Goal: Communication & Community: Answer question/provide support

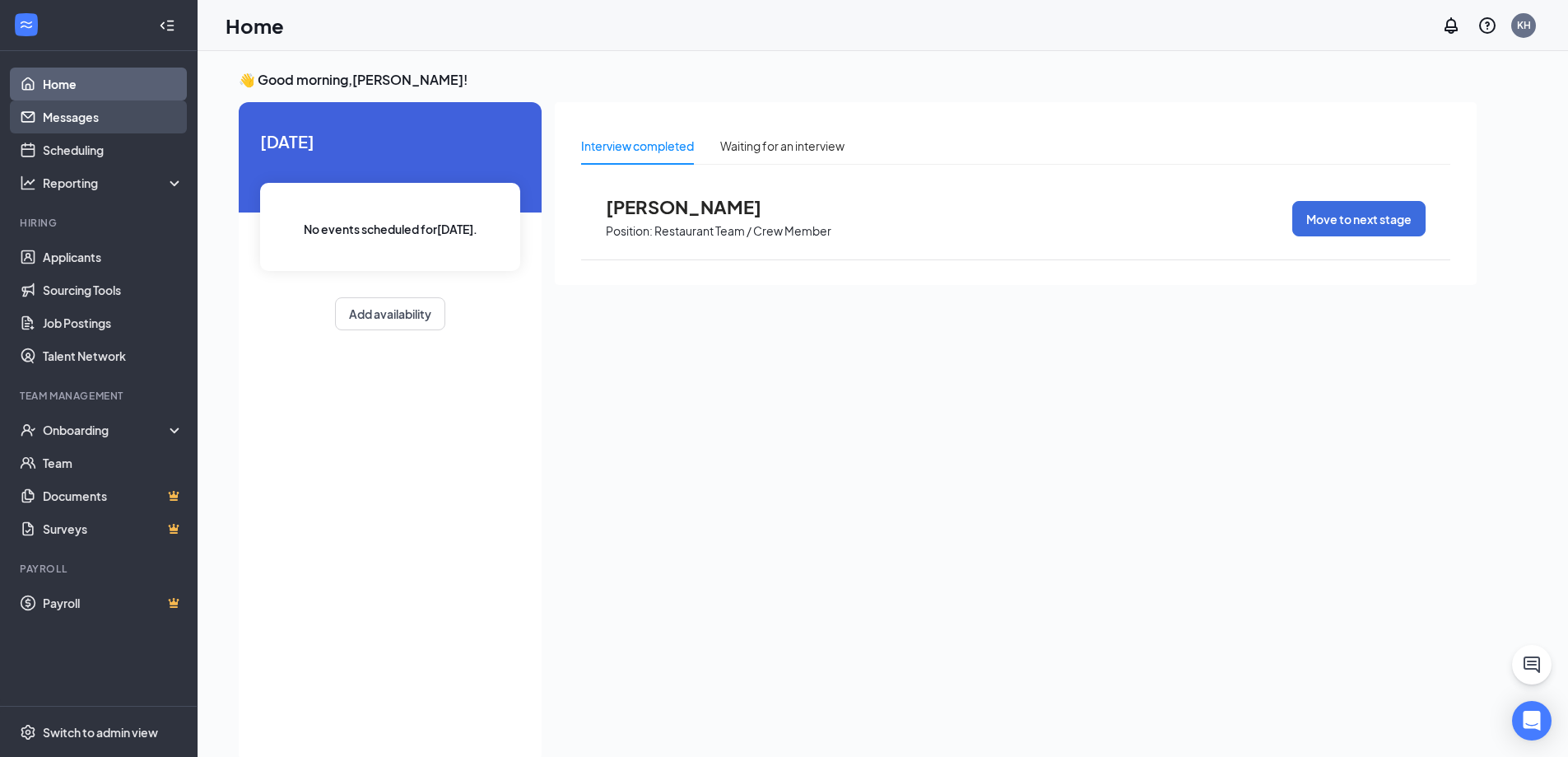
click at [124, 121] on link "Messages" at bounding box center [114, 117] width 141 height 33
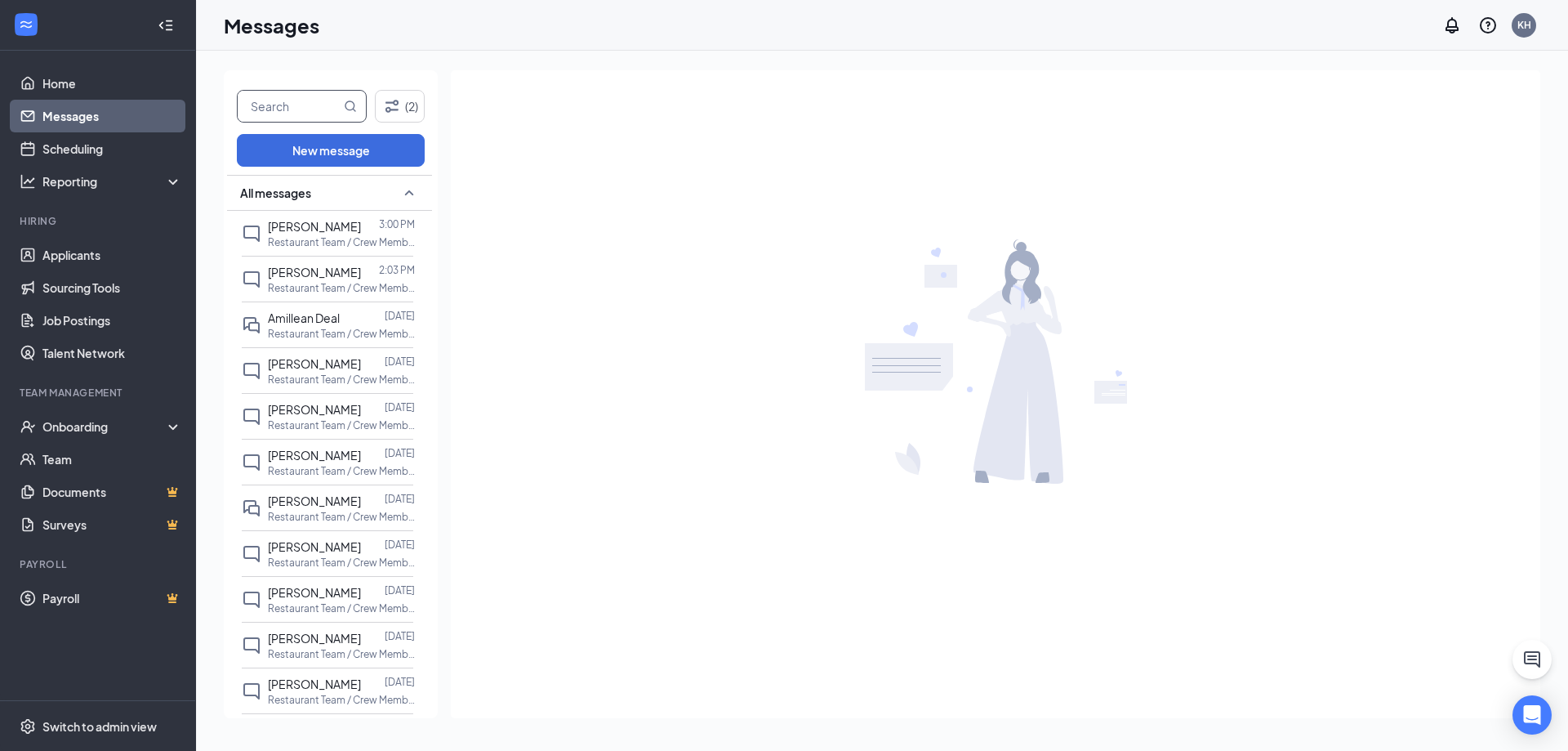
click at [277, 103] on input "text" at bounding box center [288, 106] width 103 height 31
click at [280, 109] on input "step" at bounding box center [288, 106] width 103 height 31
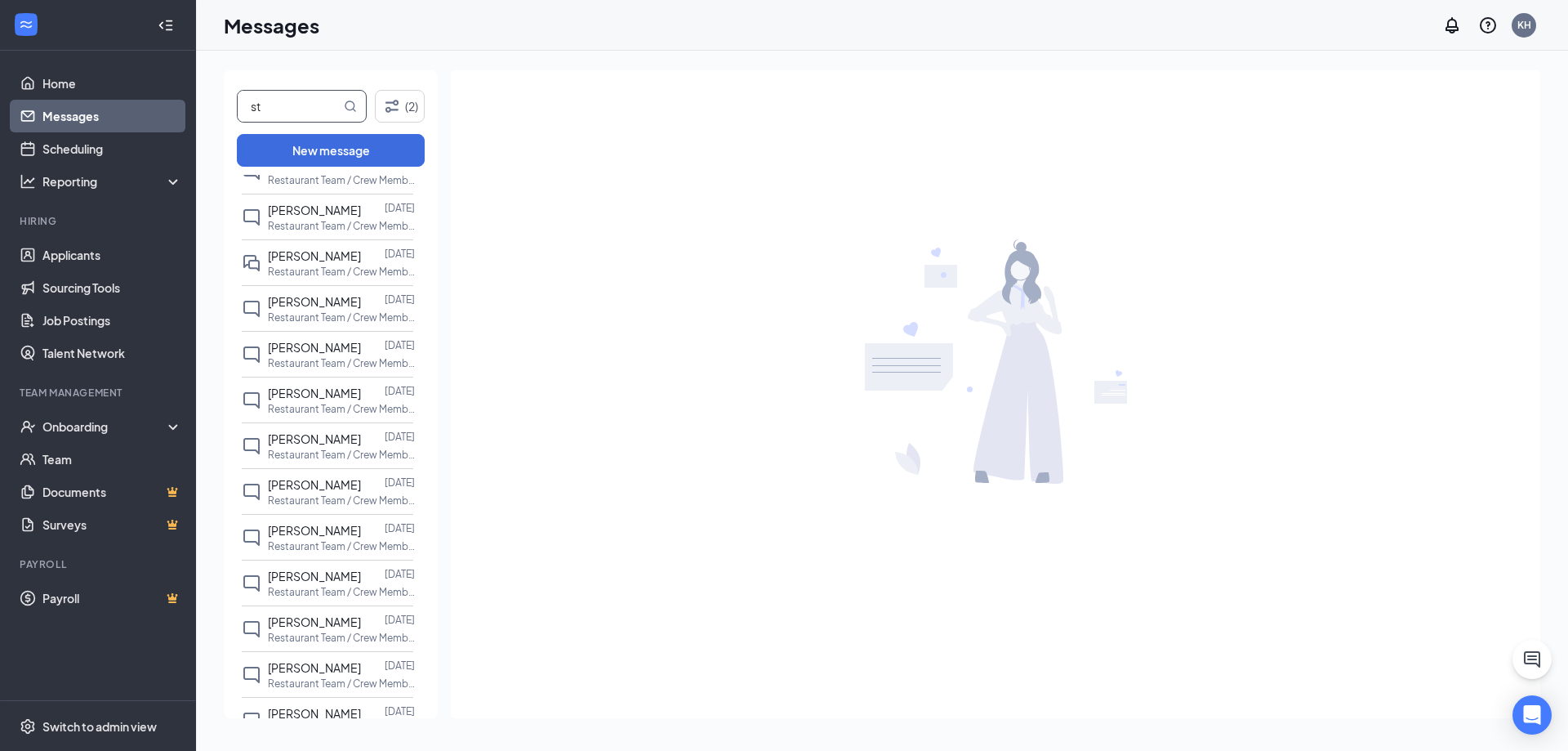
type input "s"
click at [279, 108] on input "text" at bounding box center [288, 106] width 103 height 31
click at [280, 109] on input "text" at bounding box center [288, 106] width 103 height 31
click at [282, 112] on input "text" at bounding box center [288, 106] width 103 height 31
click at [278, 108] on input "text" at bounding box center [288, 106] width 103 height 31
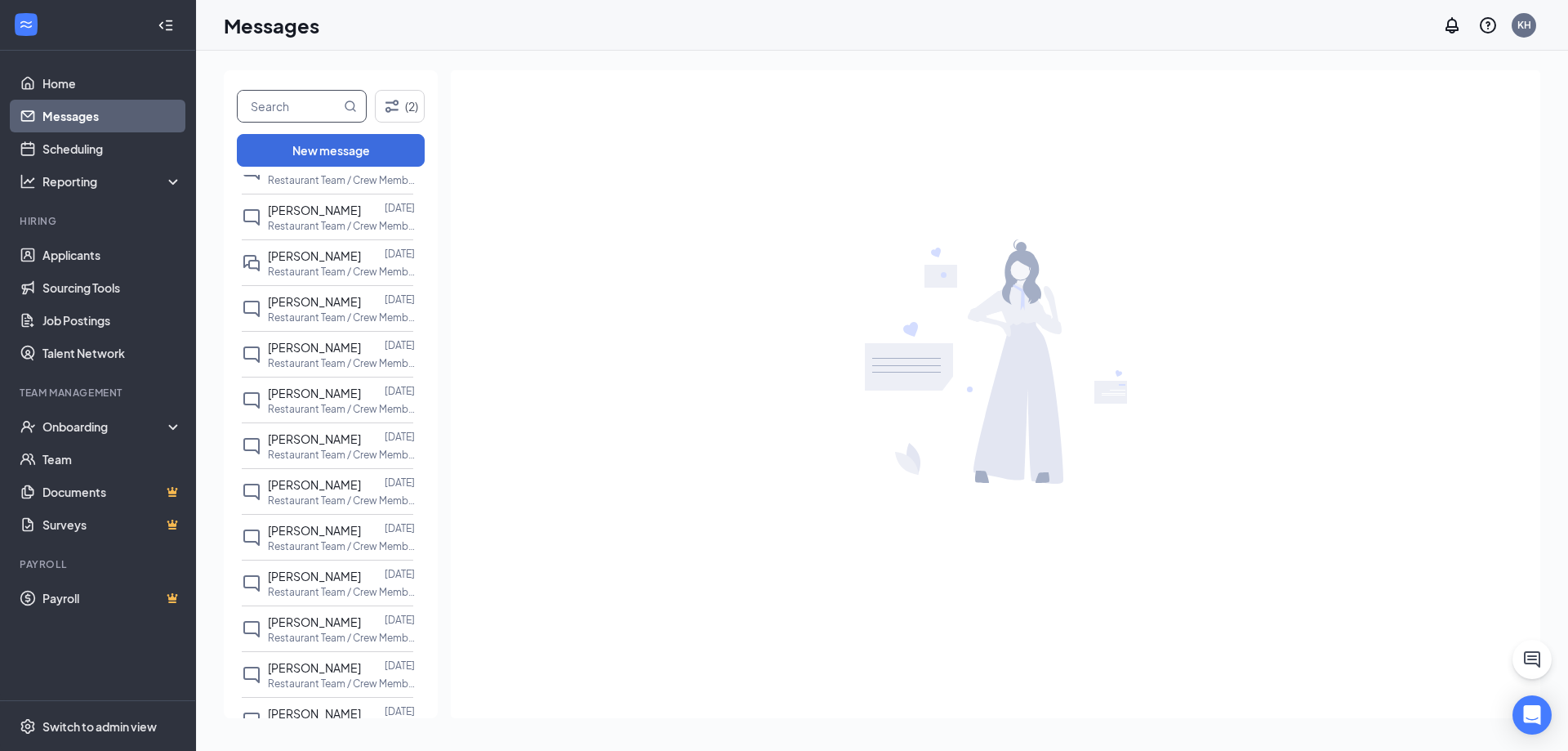
click at [278, 108] on input "text" at bounding box center [288, 106] width 103 height 31
click at [279, 109] on input "text" at bounding box center [288, 106] width 103 height 31
click at [278, 108] on input "text" at bounding box center [288, 106] width 103 height 31
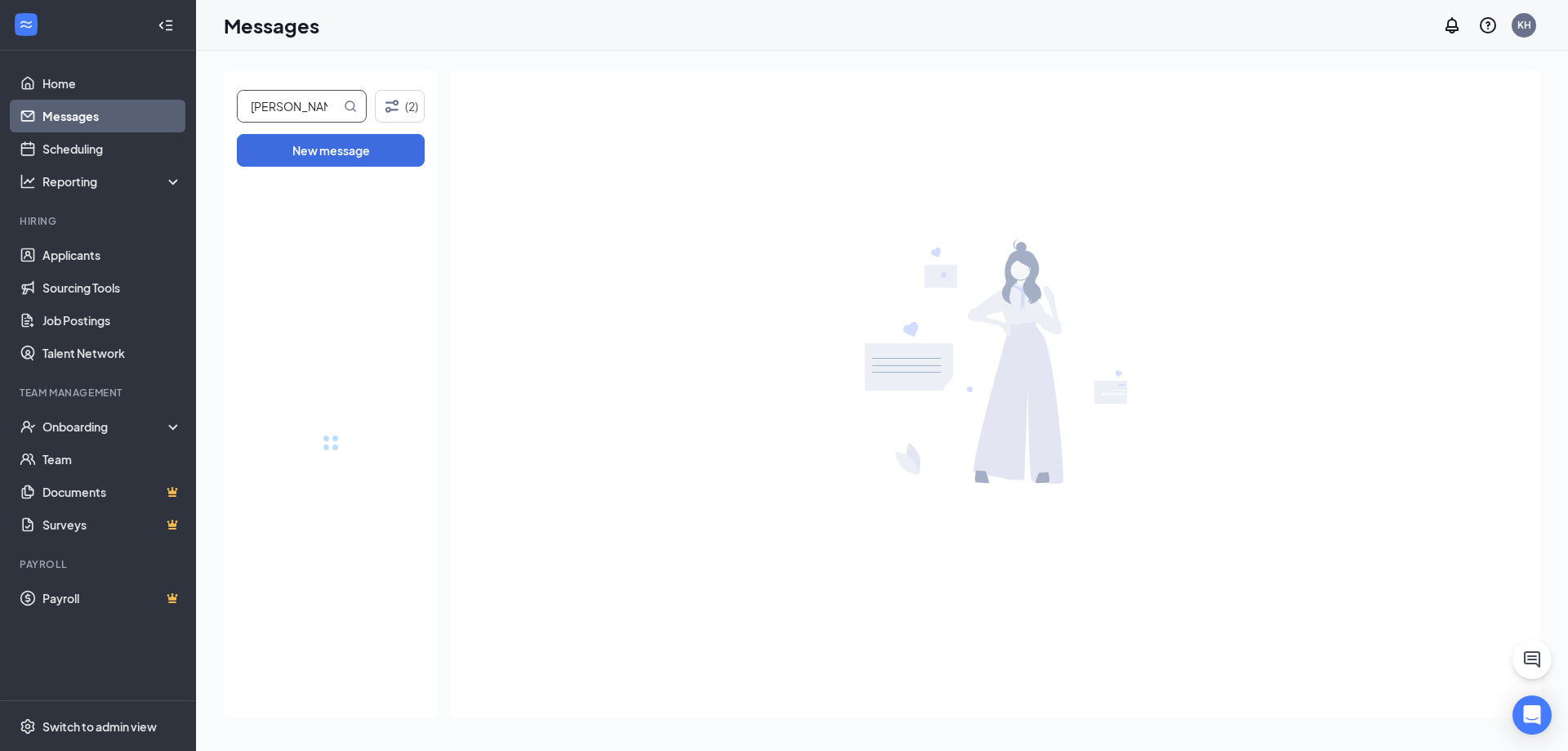
click at [290, 108] on input "[PERSON_NAME]" at bounding box center [288, 106] width 103 height 31
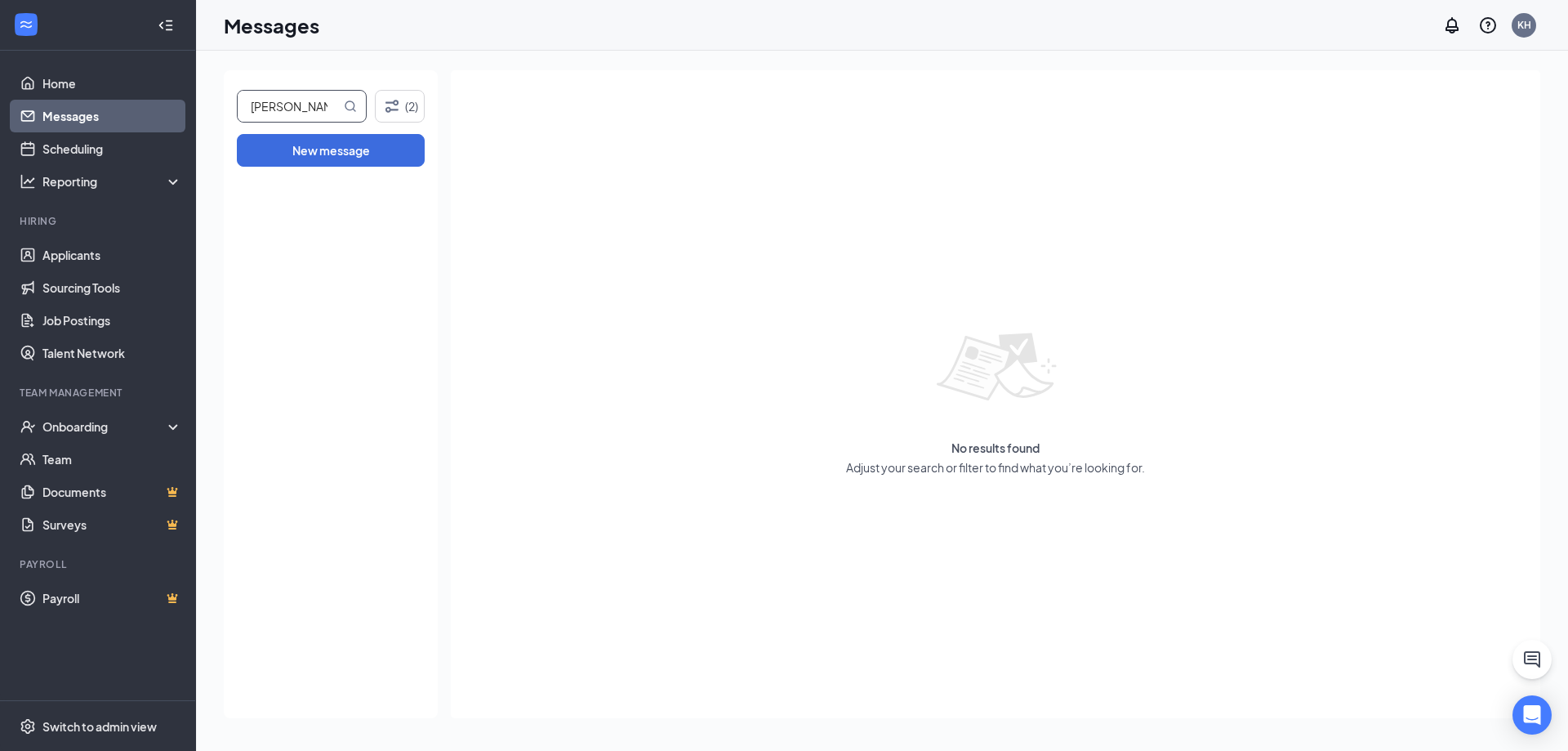
click at [303, 106] on input "[PERSON_NAME]" at bounding box center [288, 106] width 103 height 31
type input "[PERSON_NAME]"
click at [312, 122] on div "[PERSON_NAME] (2) New message" at bounding box center [331, 394] width 214 height 648
click at [318, 107] on input "[PERSON_NAME]" at bounding box center [288, 106] width 103 height 31
click at [318, 108] on input "[PERSON_NAME]" at bounding box center [288, 106] width 103 height 31
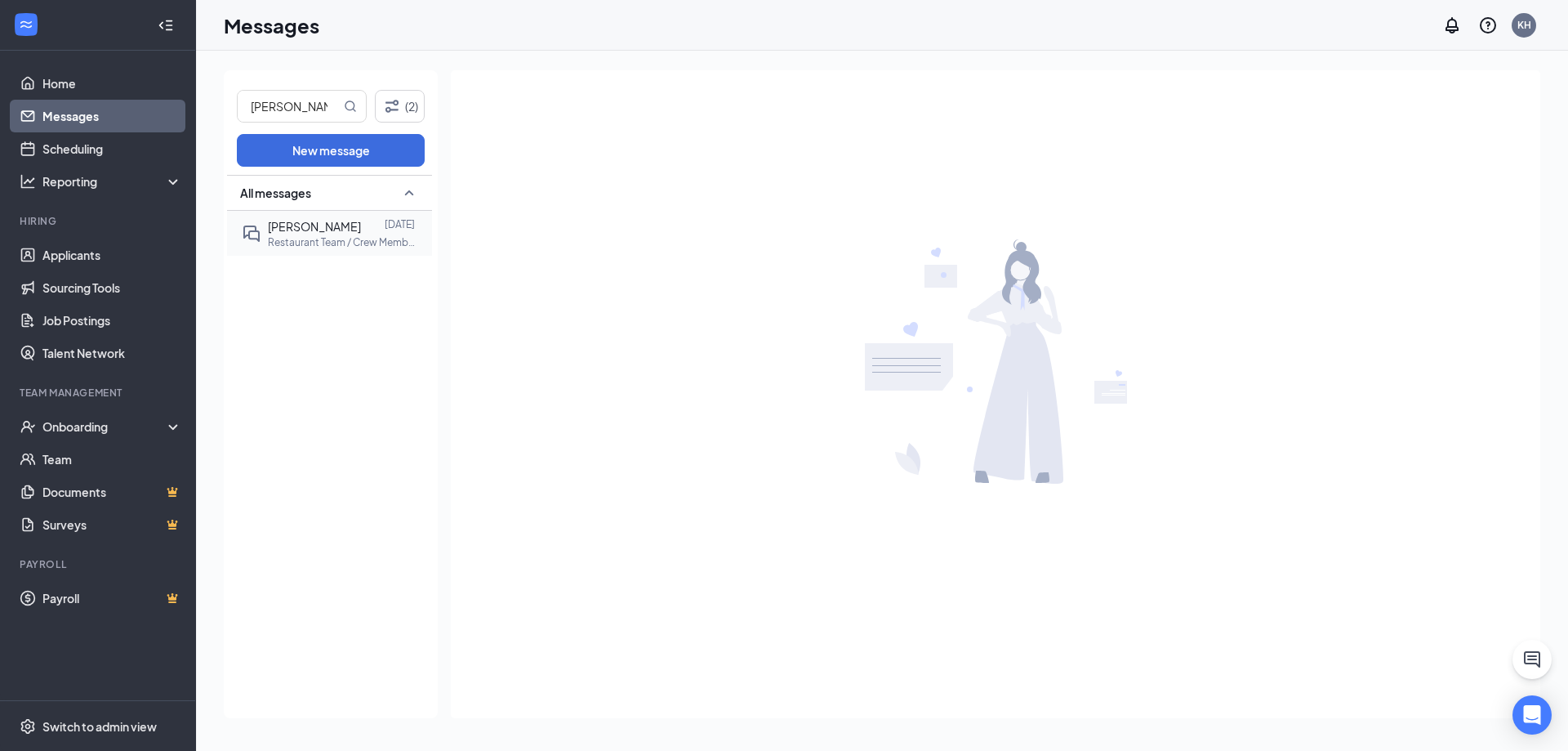
click at [391, 231] on div "[PERSON_NAME] [DATE]" at bounding box center [341, 227] width 147 height 18
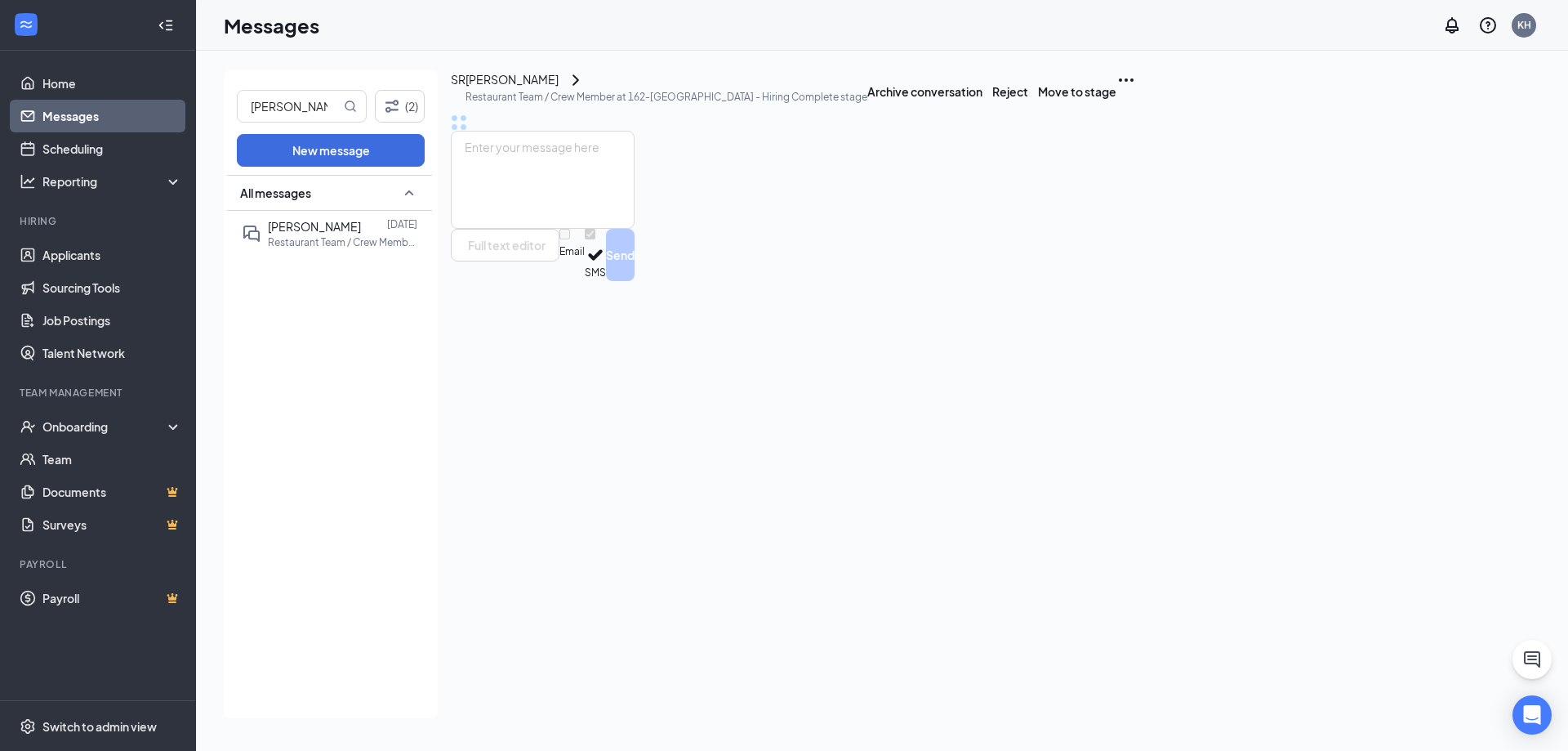
click at [1136, 90] on icon "Ellipses" at bounding box center [1126, 80] width 20 height 20
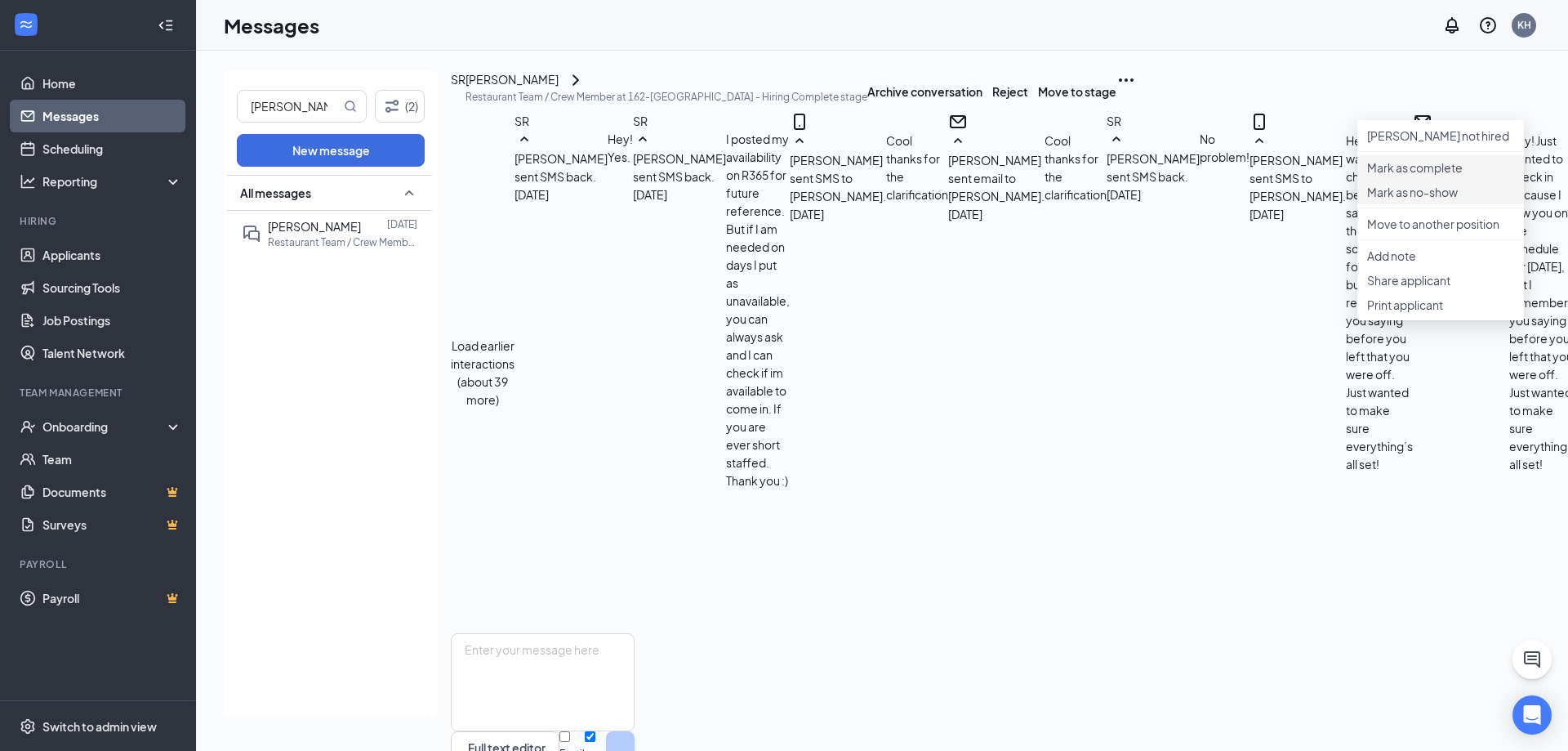
scroll to position [637, 0]
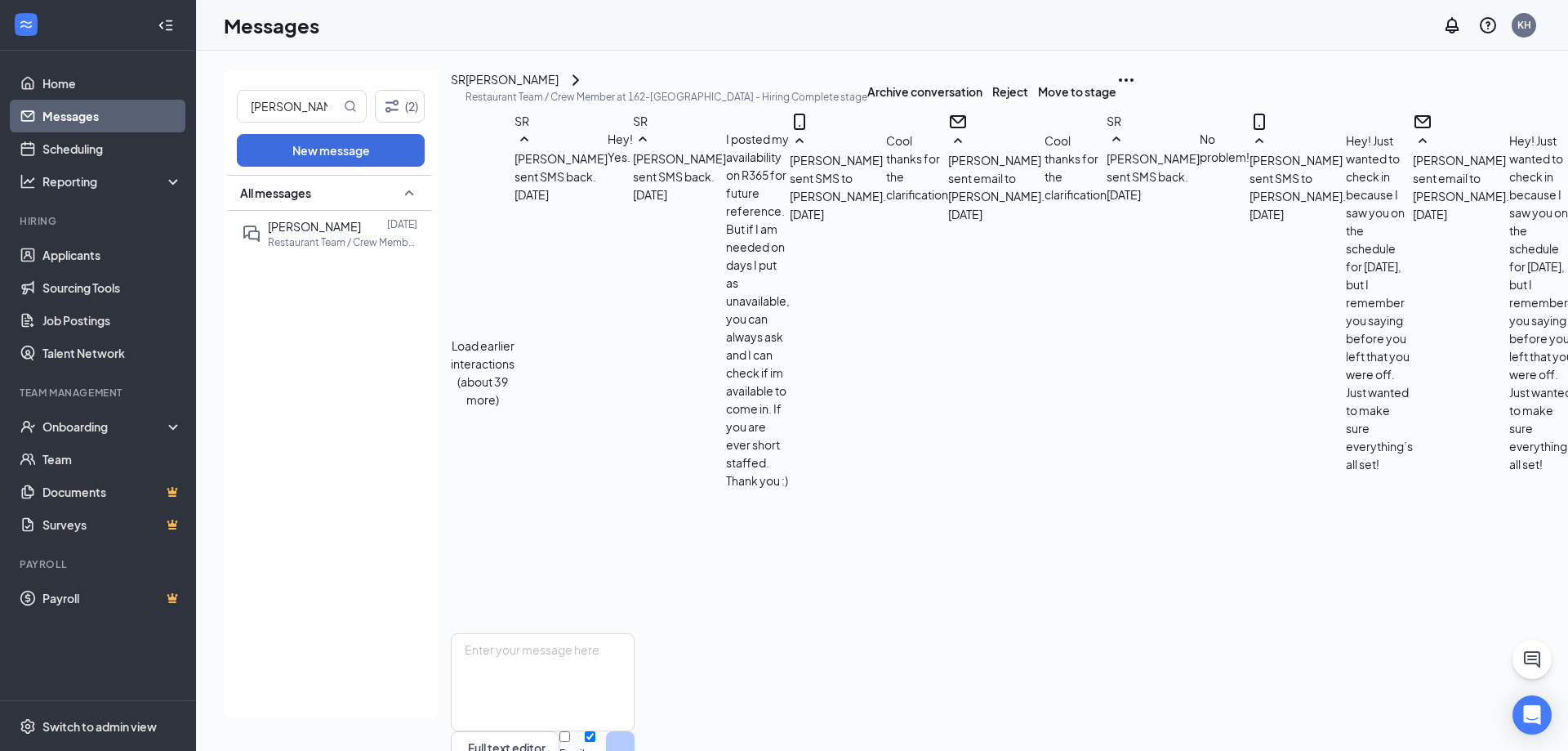
click at [586, 90] on icon "ChevronRight" at bounding box center [576, 80] width 20 height 20
